Goal: Transaction & Acquisition: Purchase product/service

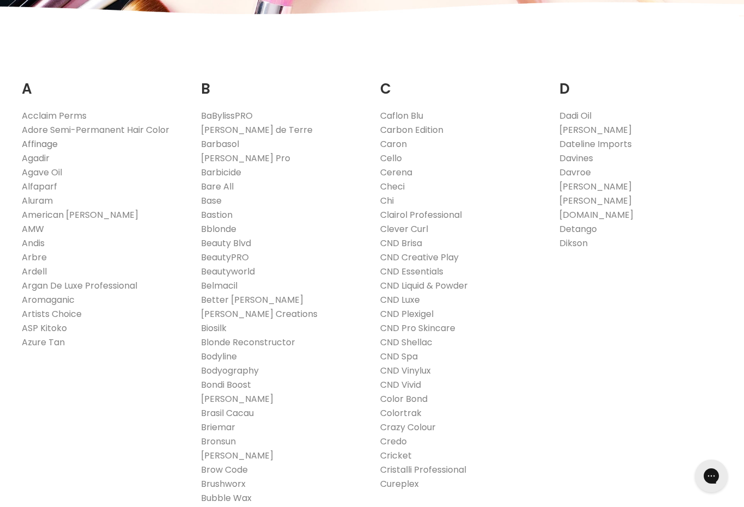
click at [41, 143] on link "Affinage" at bounding box center [40, 144] width 36 height 13
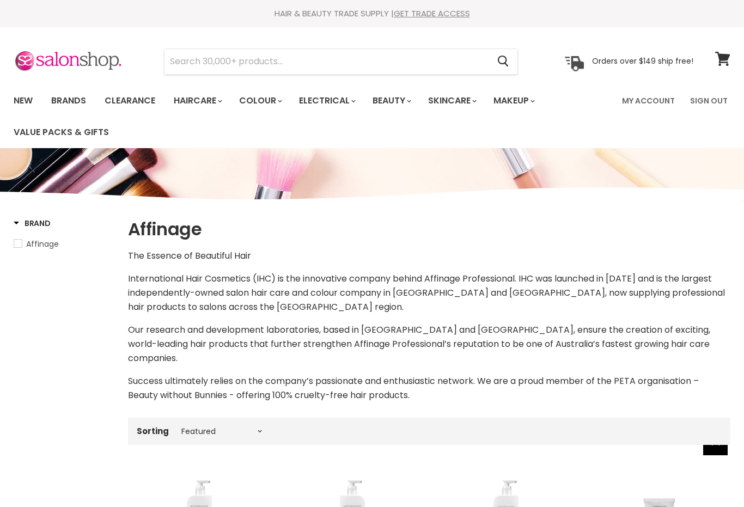
select select "manual"
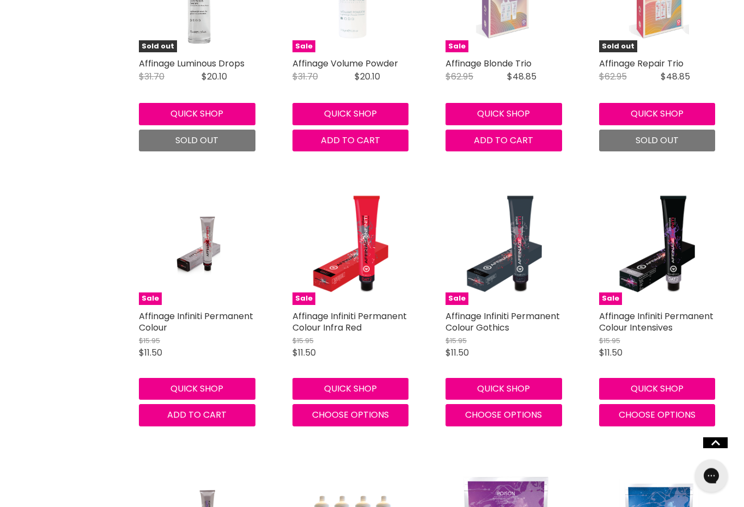
scroll to position [1857, 0]
click at [229, 265] on img "Main content" at bounding box center [199, 244] width 80 height 121
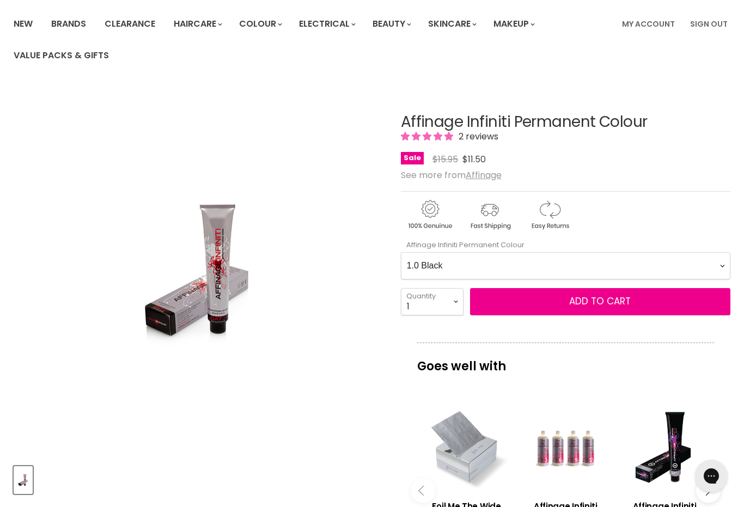
click at [722, 258] on Colour-0-0 "1.0 Black 2.0 Very Dark Brown 3.0 Dark Brown 3.66 Dark Burgundy Brown 4.0 Mediu…" at bounding box center [565, 265] width 329 height 27
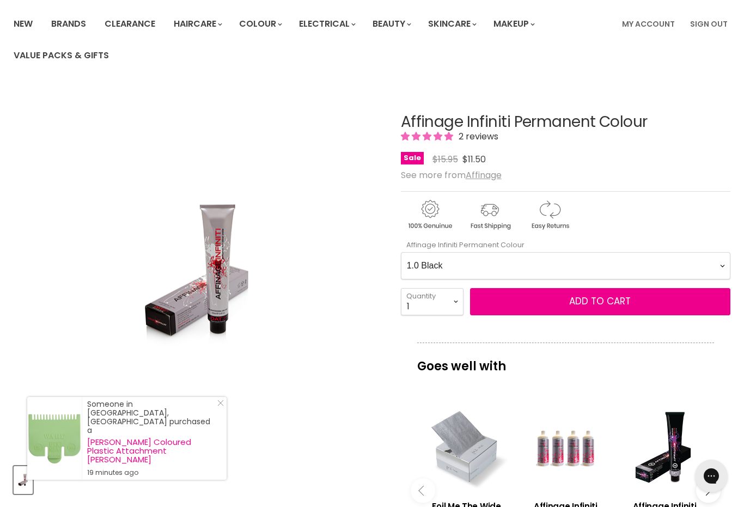
select Colour-0-0 "7.01 Medium Natural Ash Blonde"
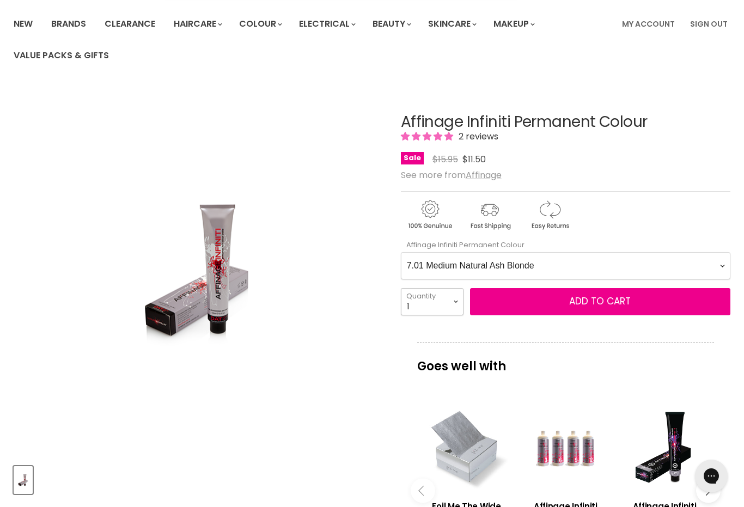
click at [451, 302] on select "1 2 3 4 5 6 7 8 9 10+" at bounding box center [432, 301] width 63 height 27
select select "2"
type input "2"
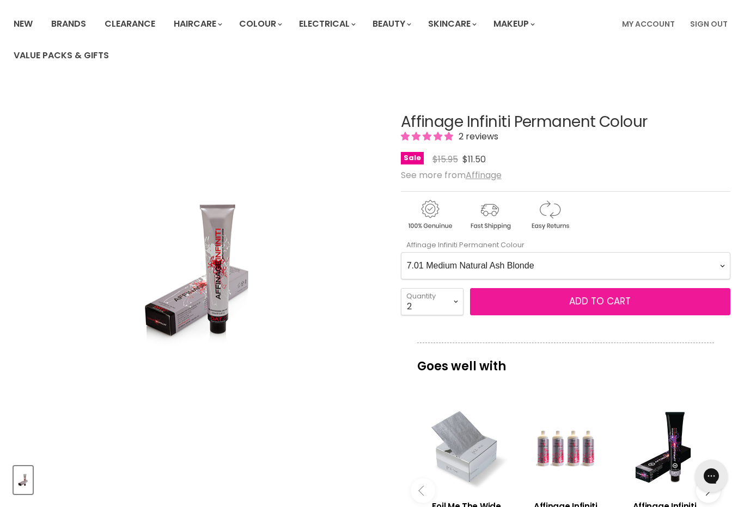
click at [627, 301] on span "Add to cart" at bounding box center [600, 301] width 62 height 13
click at [627, 304] on span "Add to cart" at bounding box center [600, 301] width 62 height 13
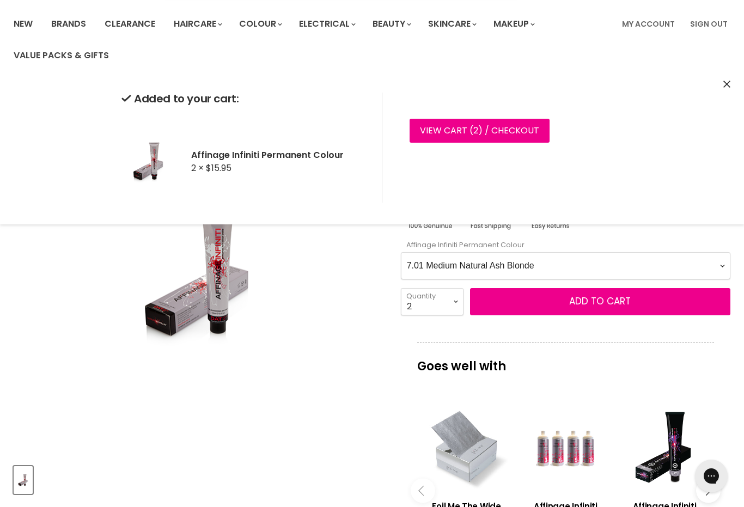
click at [717, 262] on Colour-0-0 "1.0 Black 2.0 Very Dark Brown 3.0 Dark Brown 3.66 Dark Burgundy Brown 4.0 Mediu…" at bounding box center [565, 265] width 329 height 27
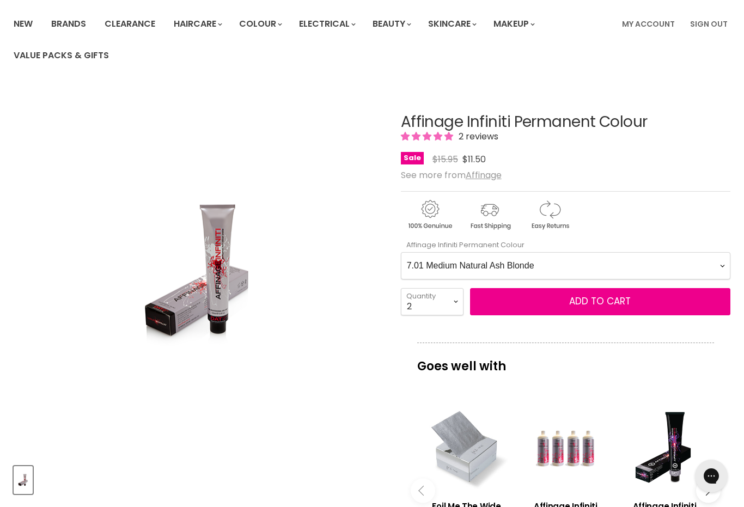
scroll to position [163, 0]
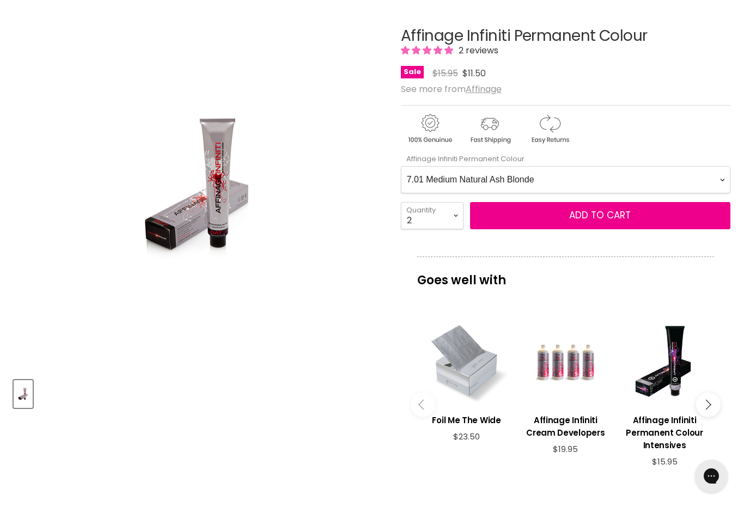
click at [722, 178] on Colour-0-0 "1.0 Black 2.0 Very Dark Brown 3.0 Dark Brown 3.66 Dark Burgundy Brown 4.0 Mediu…" at bounding box center [565, 179] width 329 height 27
select Colour-0-0 "77.0 Extra Natural Medium Blonde"
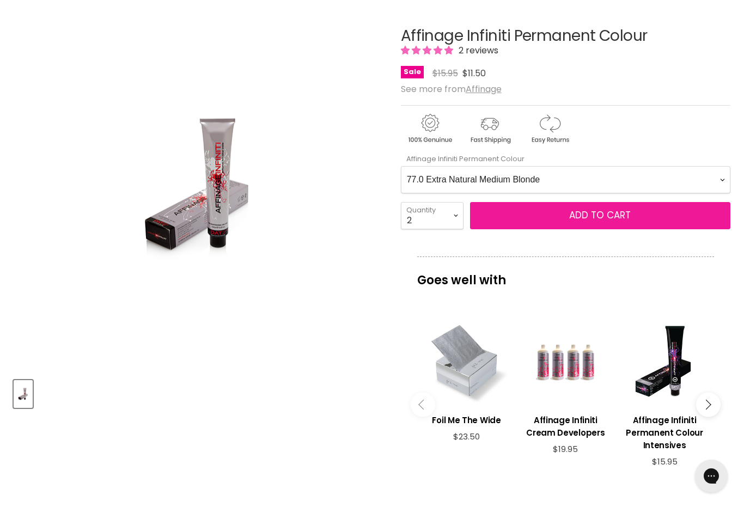
click at [595, 214] on span "Add to cart" at bounding box center [600, 215] width 62 height 13
